Goal: Obtain resource: Obtain resource

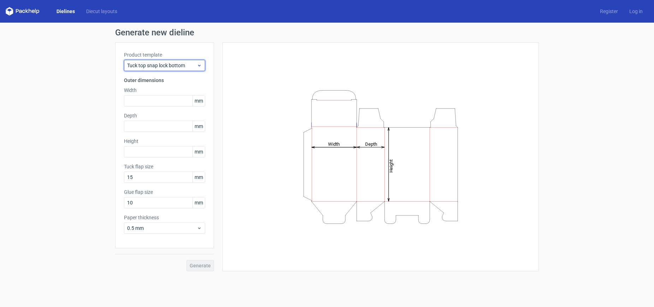
click at [167, 64] on span "Tuck top snap lock bottom" at bounding box center [162, 65] width 70 height 7
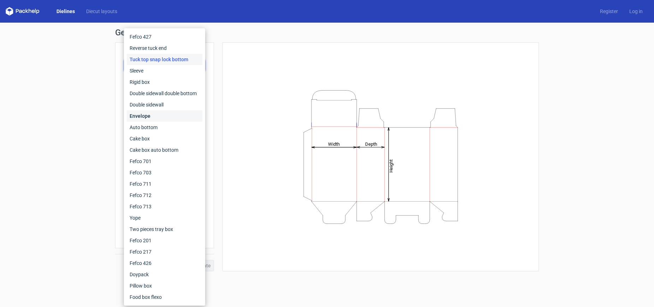
click at [143, 116] on div "Envelope" at bounding box center [165, 115] width 76 height 11
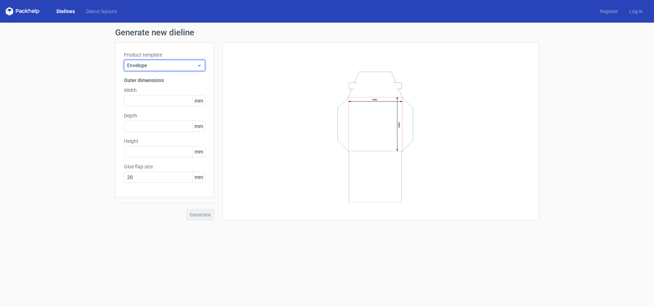
click at [167, 65] on span "Envelope" at bounding box center [162, 65] width 70 height 7
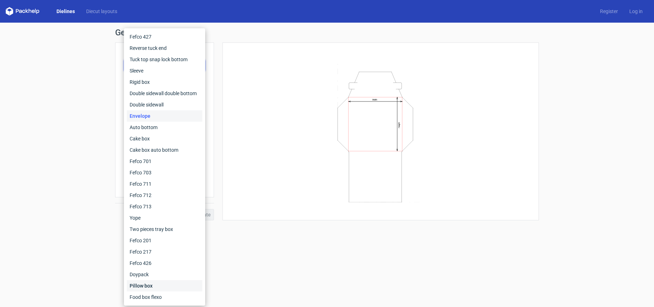
click at [143, 287] on div "Pillow box" at bounding box center [165, 285] width 76 height 11
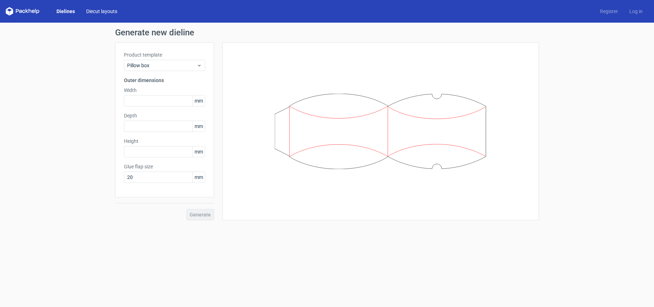
click at [94, 11] on link "Diecut layouts" at bounding box center [102, 11] width 42 height 7
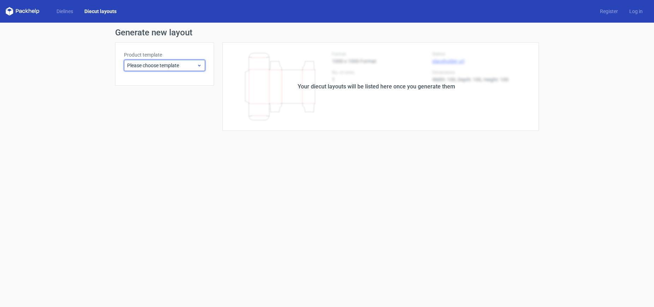
click at [158, 65] on span "Please choose template" at bounding box center [162, 65] width 70 height 7
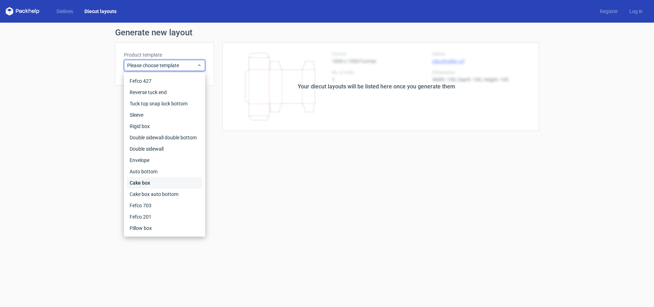
click at [146, 184] on div "Cake box" at bounding box center [165, 182] width 76 height 11
